Goal: Navigation & Orientation: Understand site structure

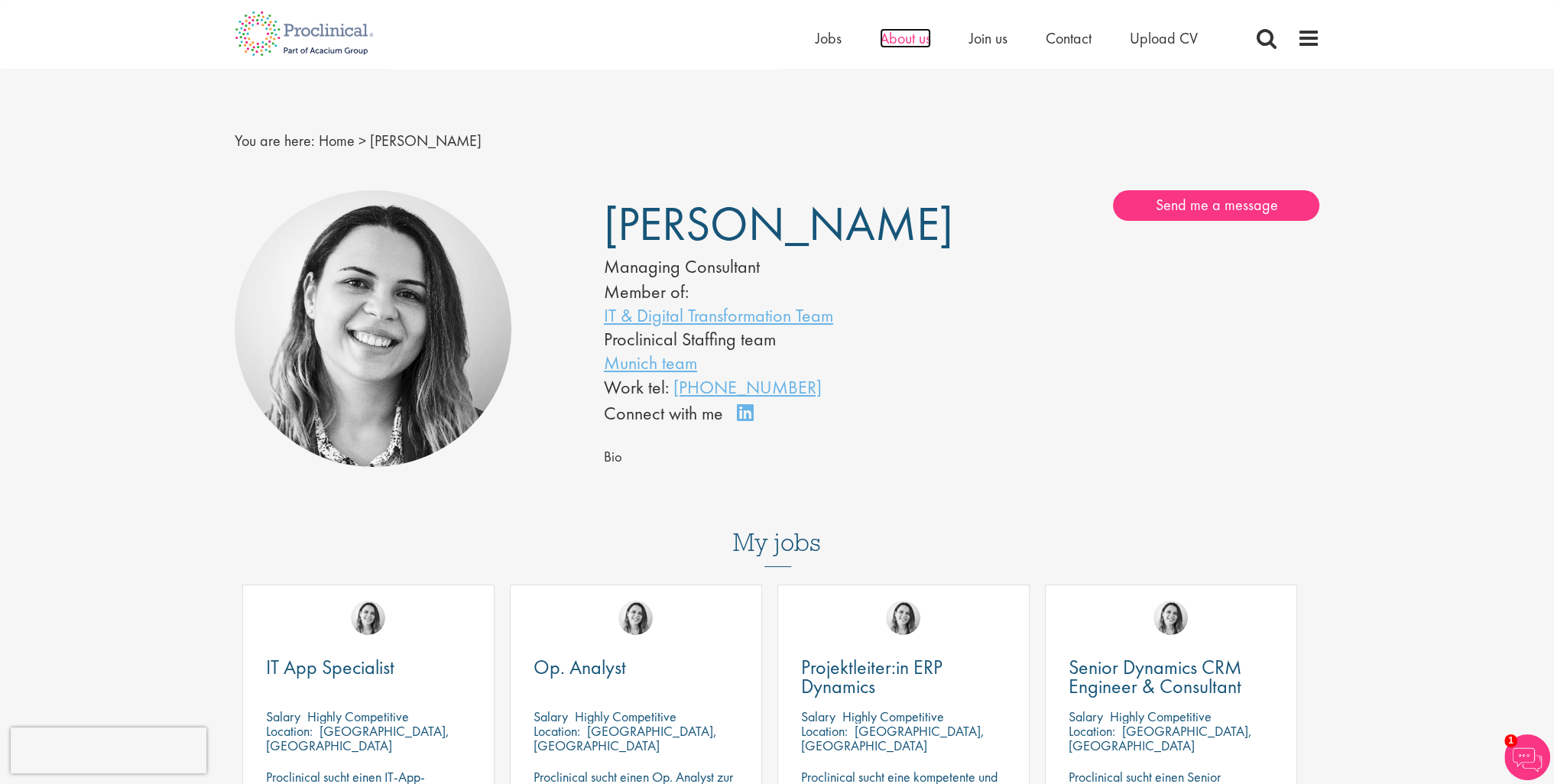
click at [898, 39] on span "About us" at bounding box center [905, 38] width 51 height 20
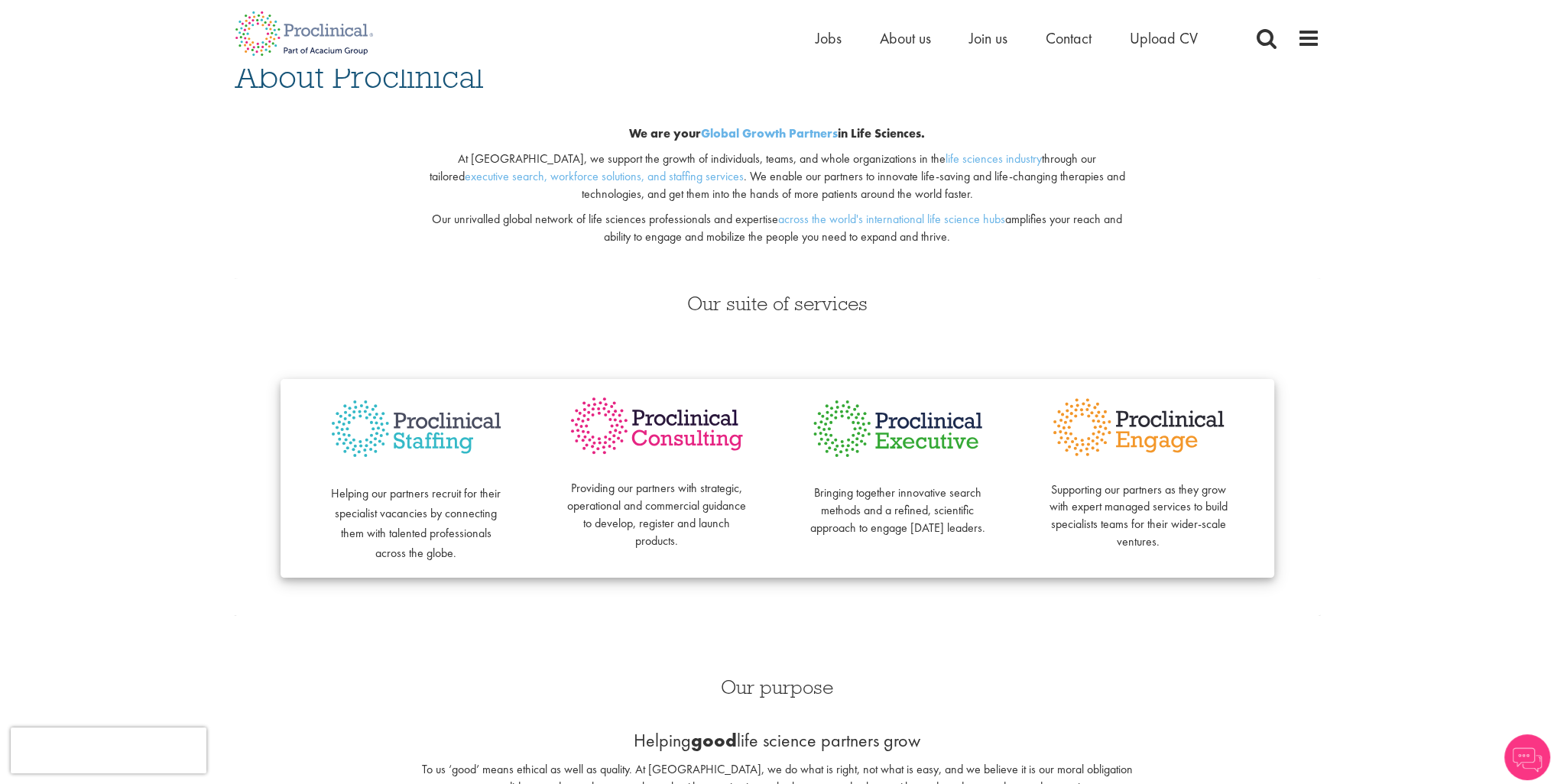
scroll to position [153, 0]
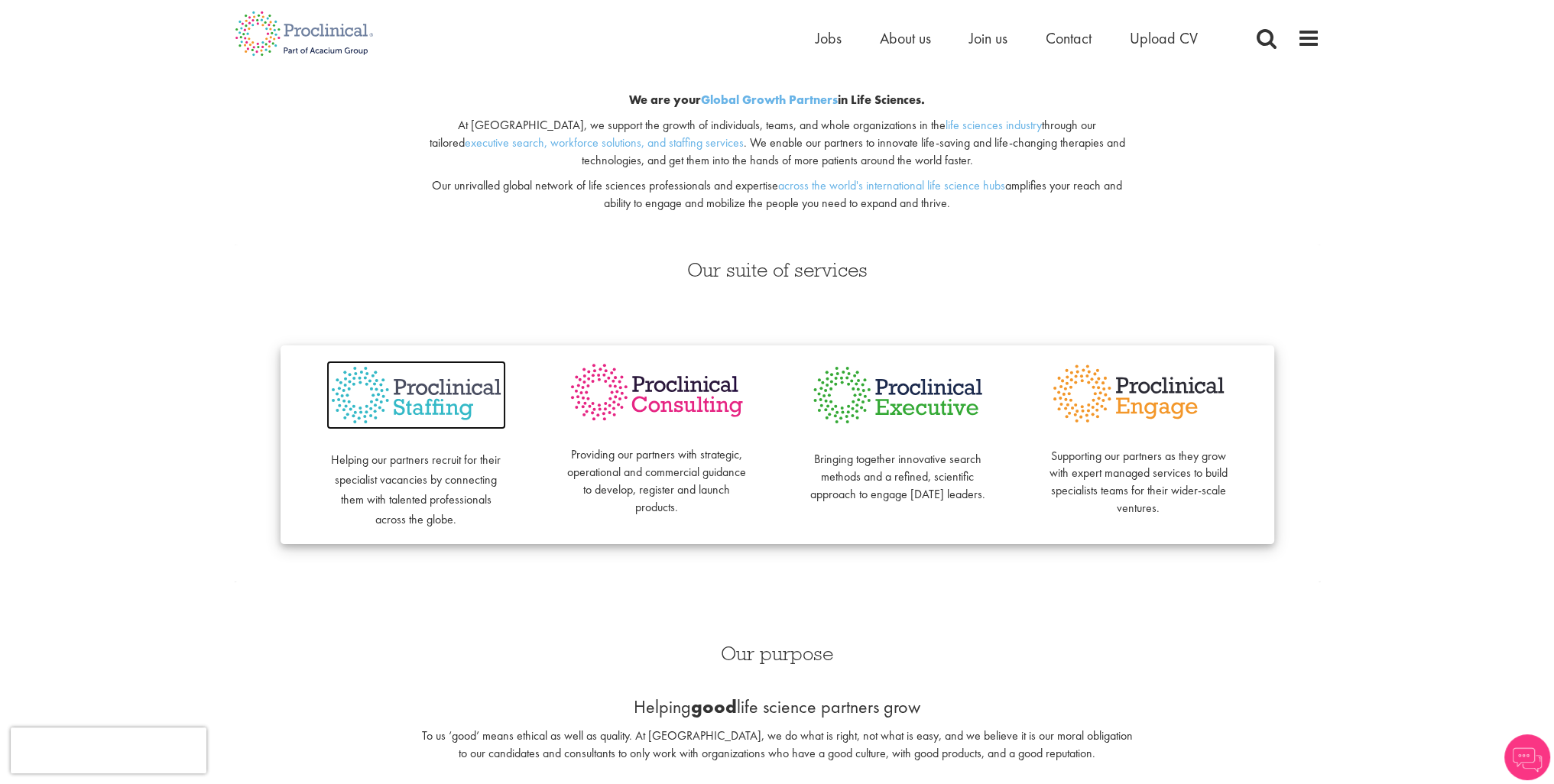
click at [446, 387] on img at bounding box center [416, 395] width 179 height 70
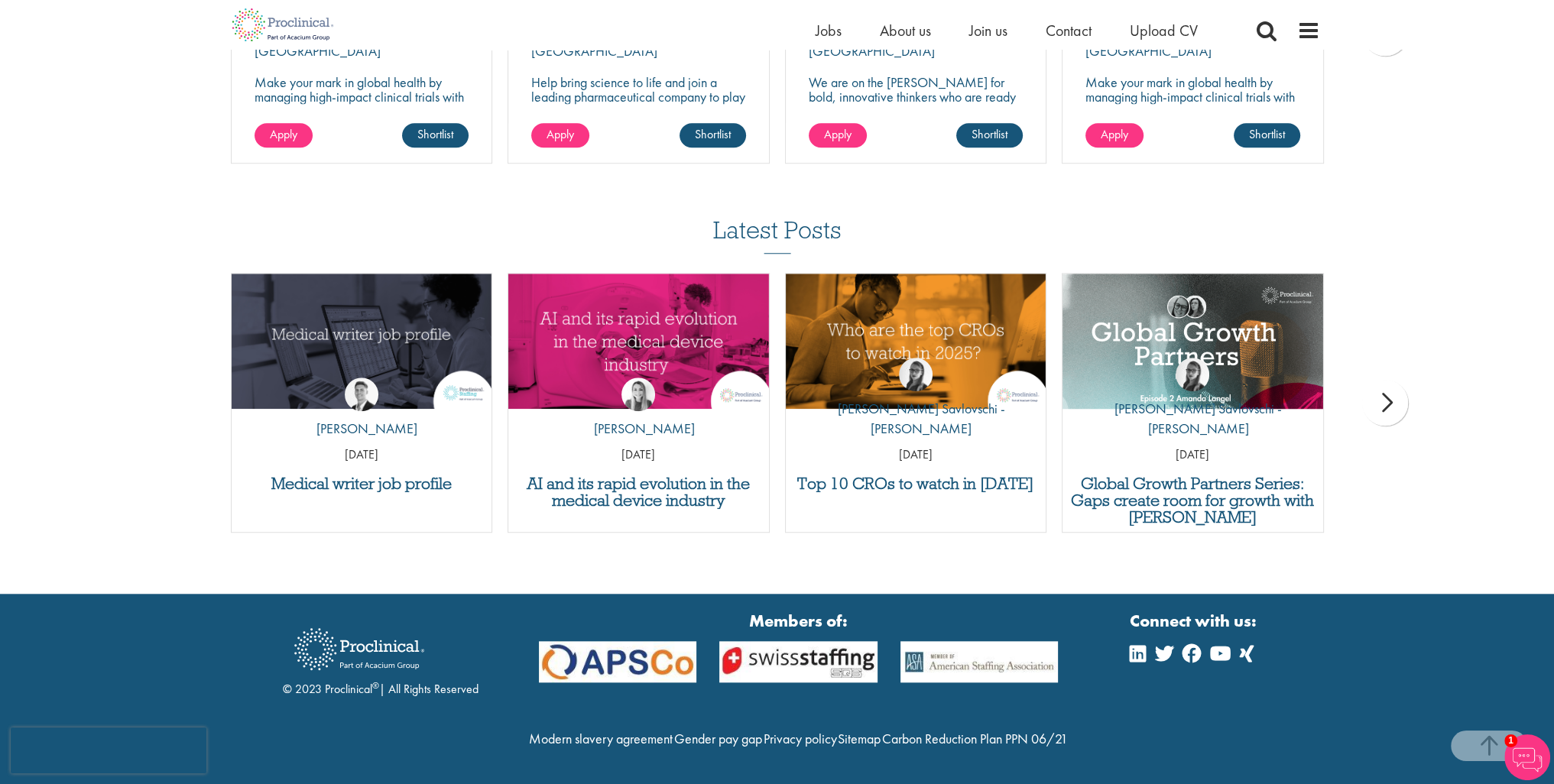
scroll to position [1789, 0]
click at [886, 32] on span "About us" at bounding box center [905, 31] width 51 height 20
